Goal: Task Accomplishment & Management: Manage account settings

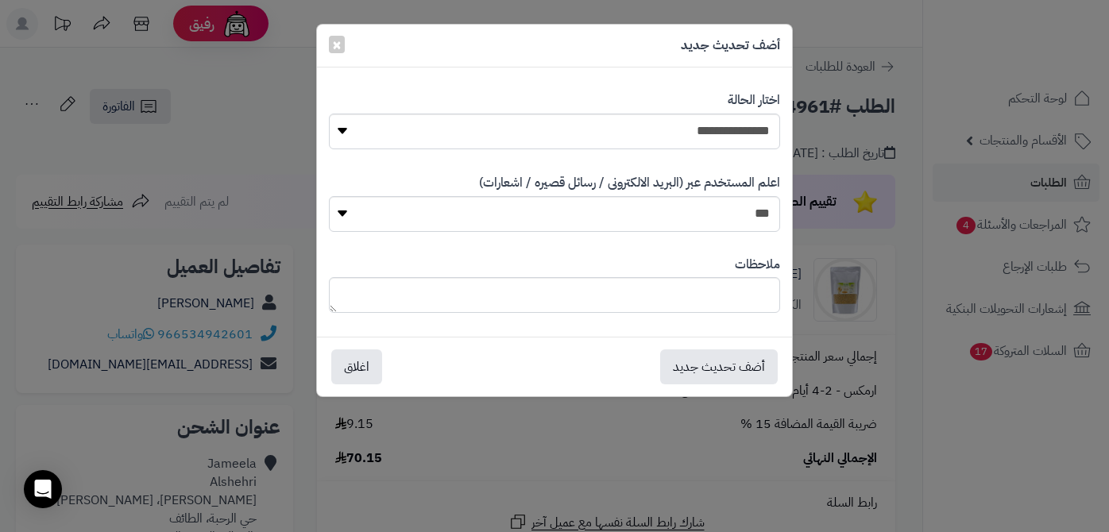
select select "*"
paste textarea "**********"
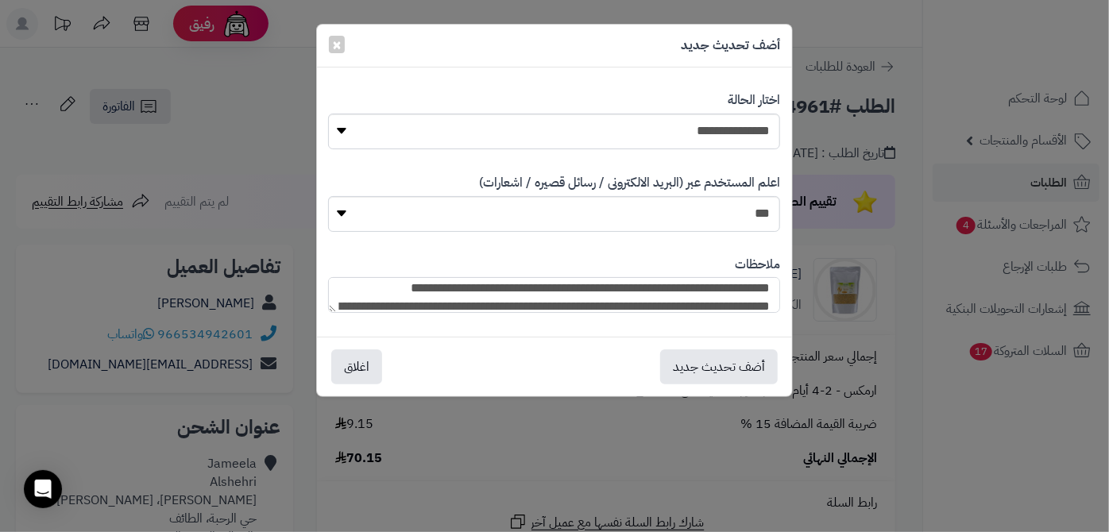
scroll to position [52, 0]
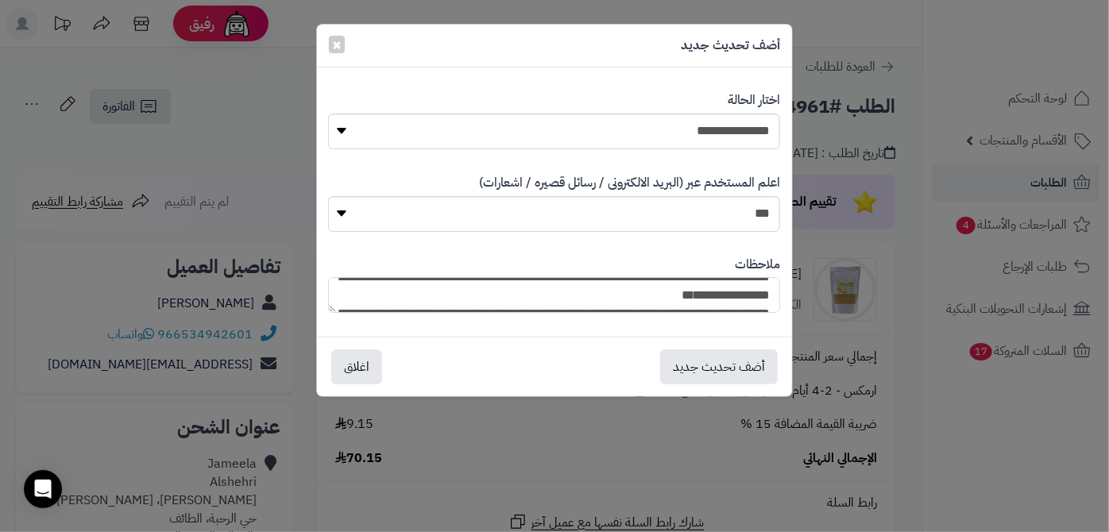
click at [696, 295] on textarea "**********" at bounding box center [554, 295] width 452 height 36
click at [705, 297] on textarea "**********" at bounding box center [554, 295] width 452 height 36
type textarea "**********"
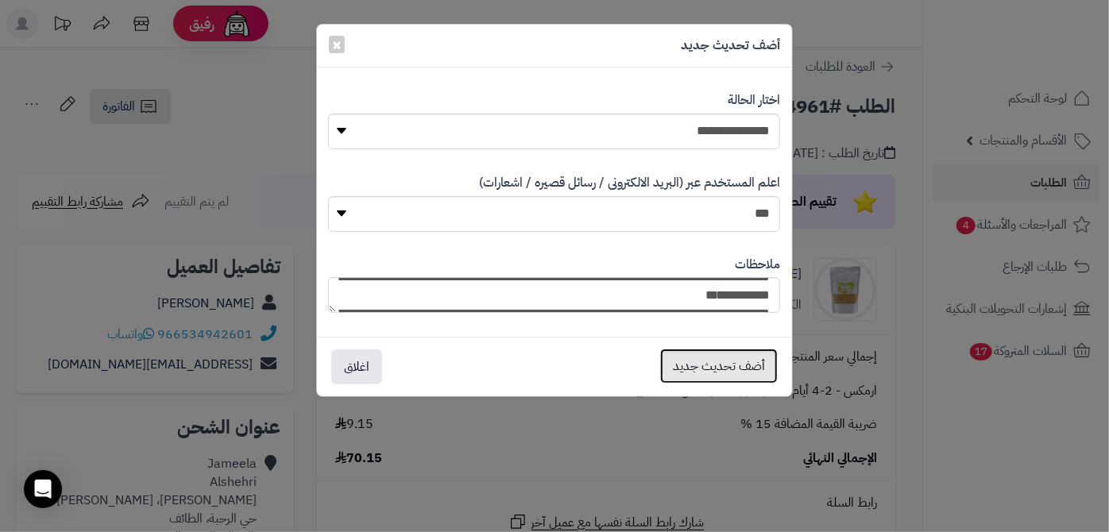
click at [737, 368] on button "أضف تحديث جديد" at bounding box center [719, 366] width 118 height 35
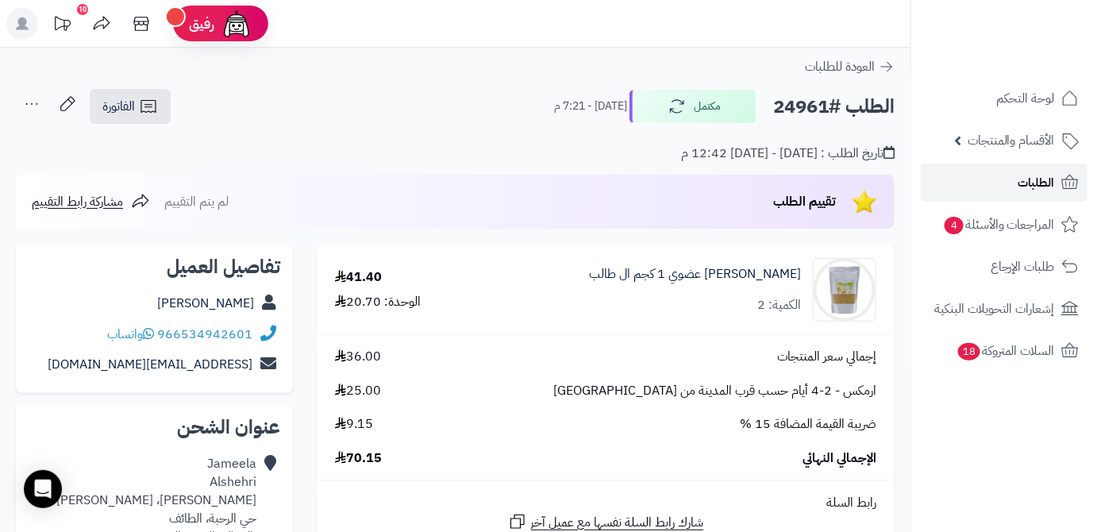
click at [957, 184] on link "الطلبات" at bounding box center [1004, 183] width 167 height 38
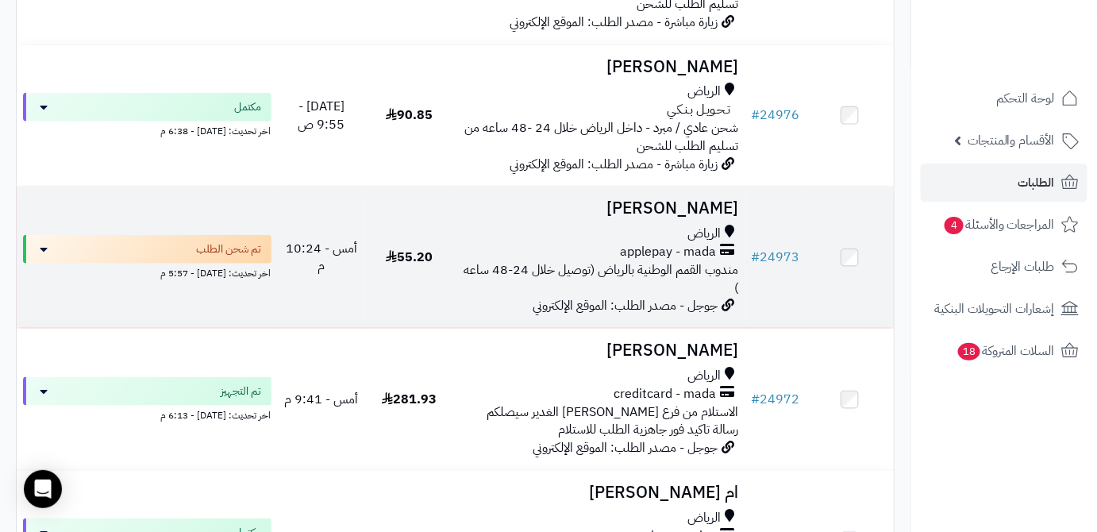
scroll to position [577, 0]
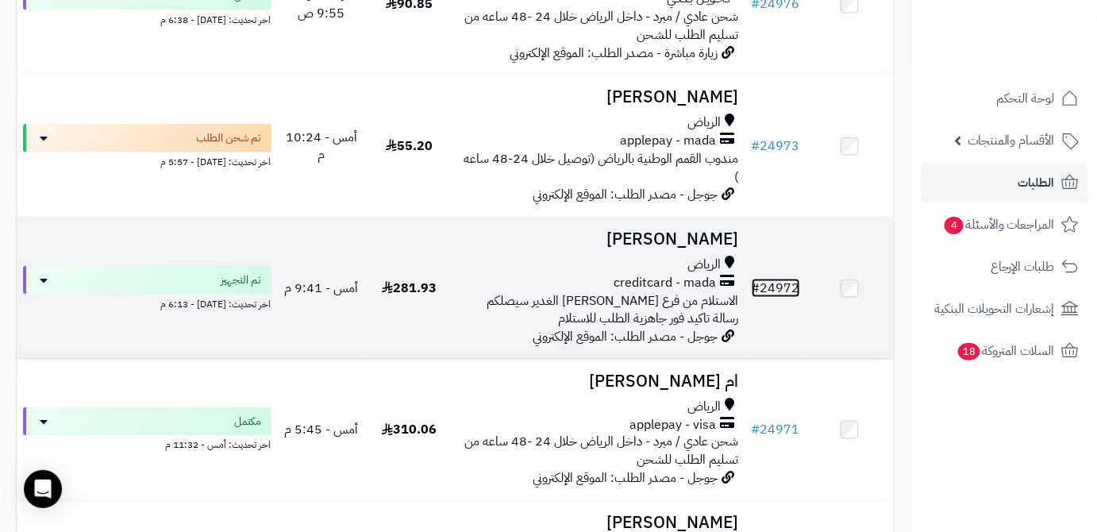
click at [777, 298] on link "# 24972" at bounding box center [776, 288] width 48 height 19
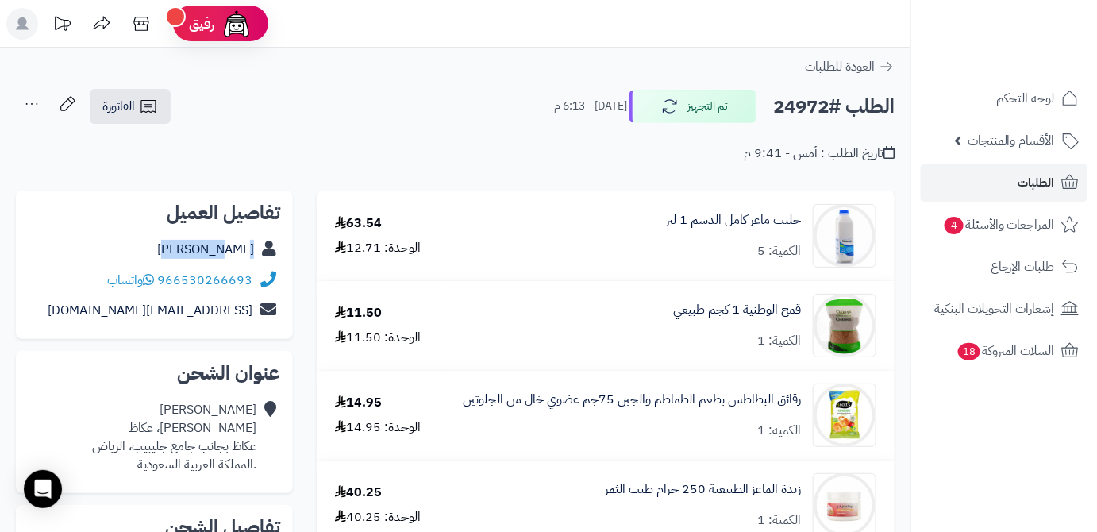
drag, startPoint x: 209, startPoint y: 250, endPoint x: 256, endPoint y: 251, distance: 47.7
click at [256, 251] on div "[PERSON_NAME]" at bounding box center [155, 249] width 252 height 31
copy div "[PERSON_NAME]"
drag, startPoint x: 159, startPoint y: 276, endPoint x: 254, endPoint y: 272, distance: 95.4
click at [254, 272] on div "966530266693 واتساب" at bounding box center [155, 280] width 252 height 31
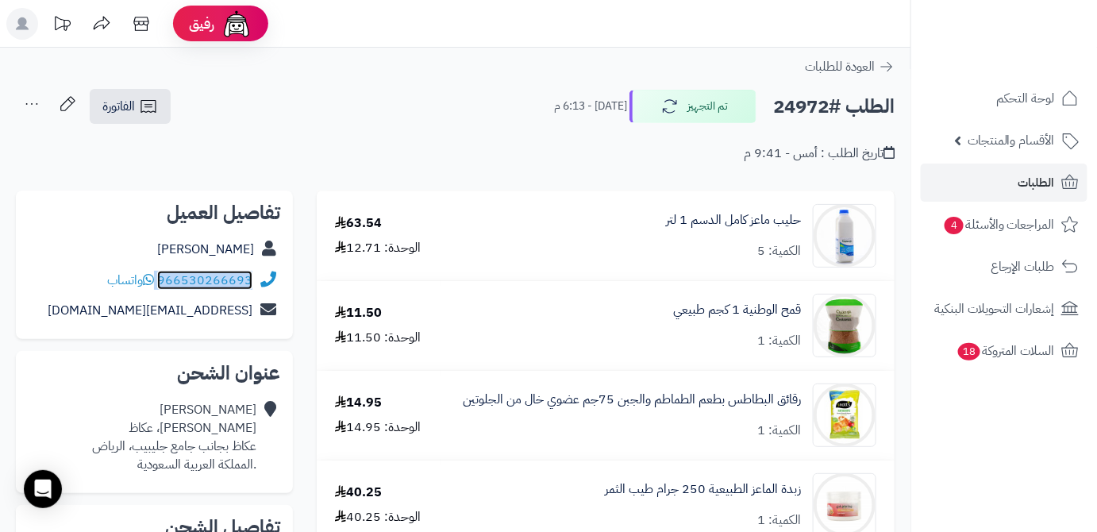
copy div "966530266693"
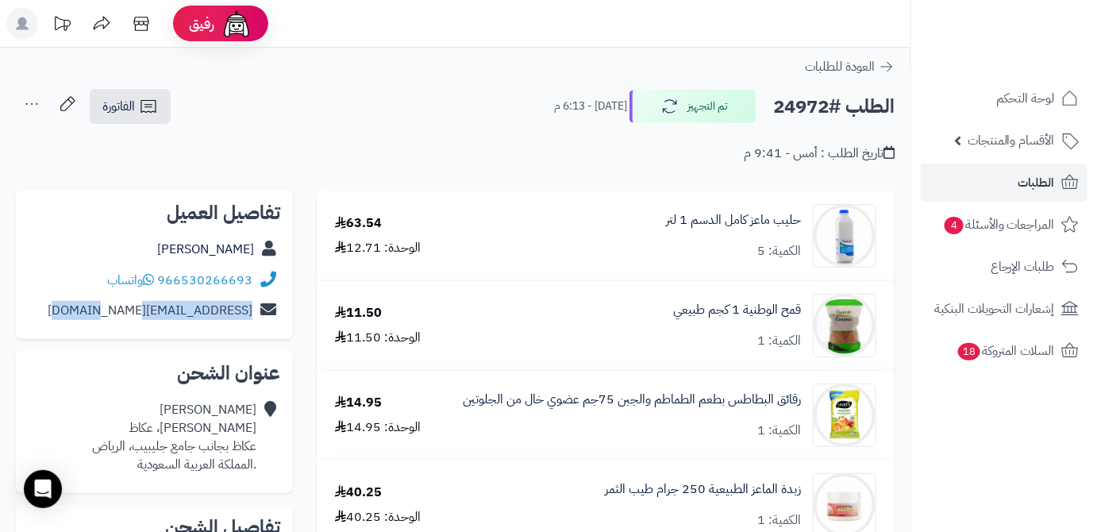
drag, startPoint x: 99, startPoint y: 314, endPoint x: 252, endPoint y: 314, distance: 152.5
click at [252, 314] on div "[EMAIL_ADDRESS][DOMAIN_NAME]" at bounding box center [155, 310] width 252 height 31
copy link "[EMAIL_ADDRESS][DOMAIN_NAME]"
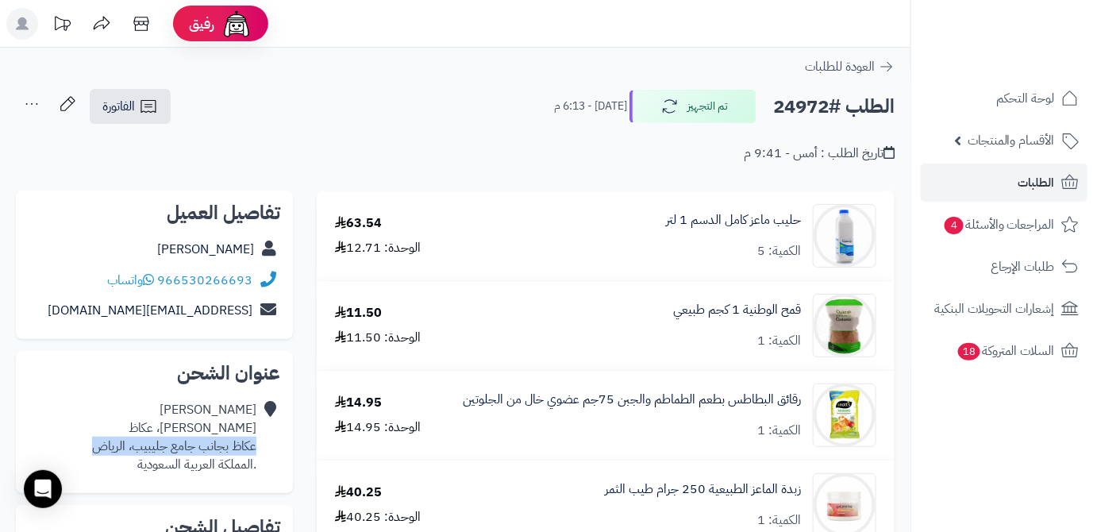
drag, startPoint x: 252, startPoint y: 447, endPoint x: 89, endPoint y: 449, distance: 162.8
click at [89, 449] on div "[PERSON_NAME] [PERSON_NAME]، عكاظ عكاظ بجانب جامع جليبيب، الرياض .المملكة العرب…" at bounding box center [155, 437] width 252 height 85
copy div "عكاظ بجانب جامع جليبيب، الرياض"
click at [804, 108] on h2 "الطلب #24972" at bounding box center [833, 107] width 121 height 33
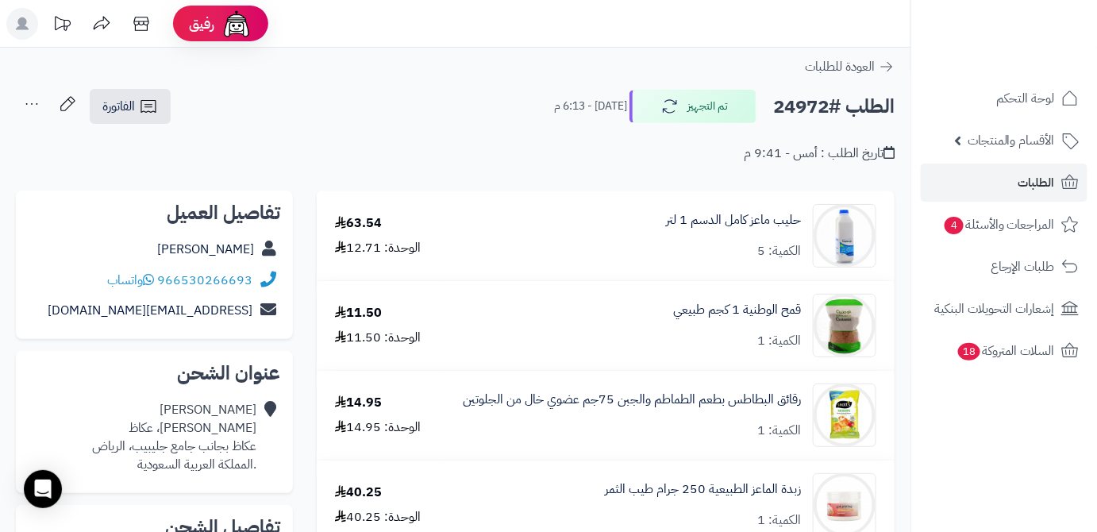
copy h2 "24972"
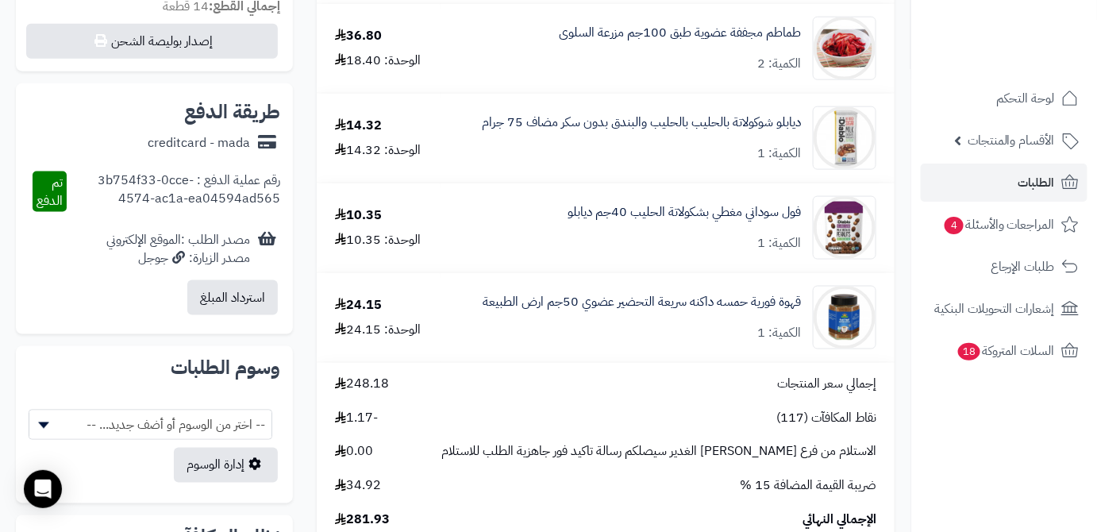
scroll to position [794, 0]
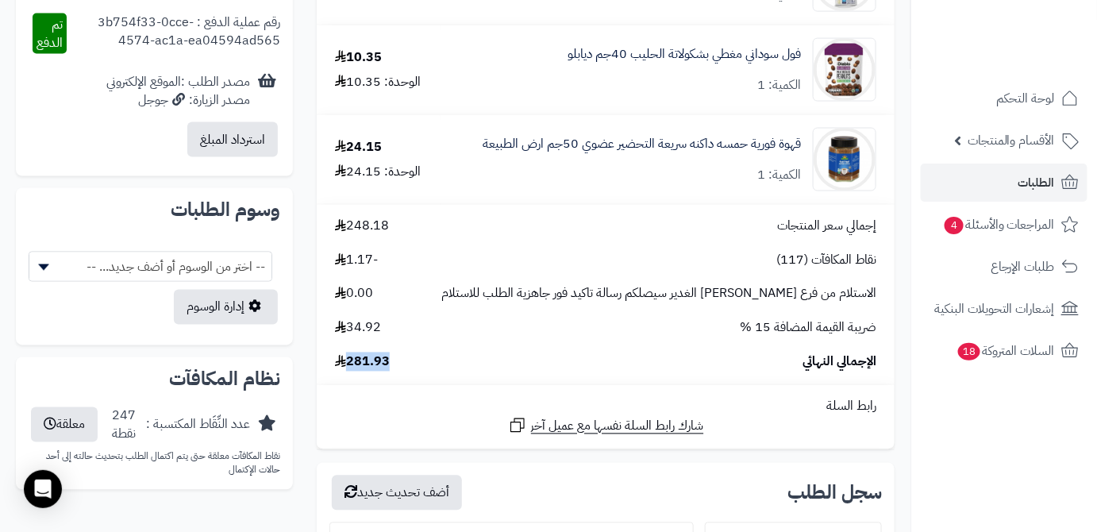
drag, startPoint x: 348, startPoint y: 368, endPoint x: 403, endPoint y: 364, distance: 54.9
click at [403, 364] on div "الإجمالي النهائي 281.93" at bounding box center [605, 362] width 565 height 18
copy span "281.93"
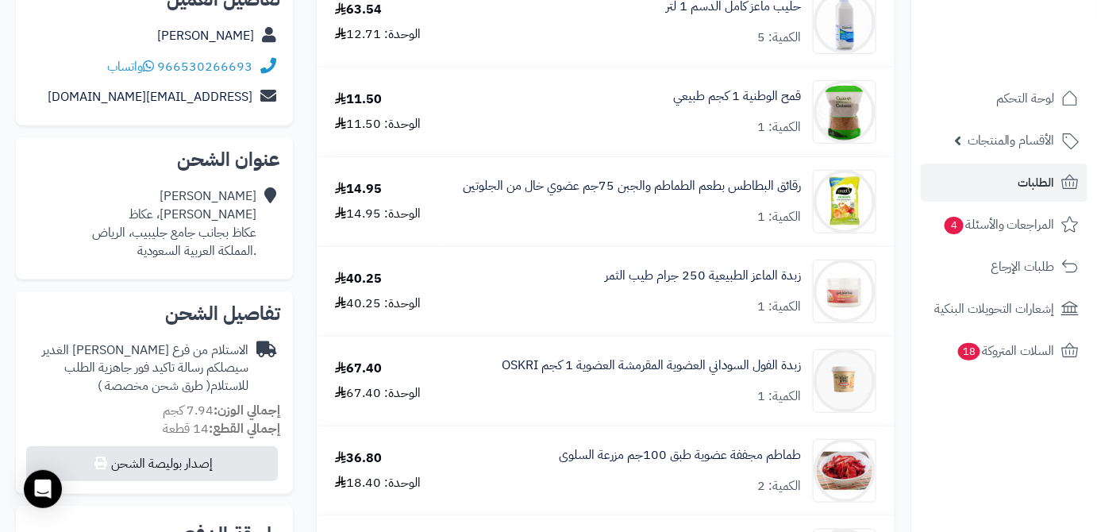
scroll to position [216, 0]
